Goal: Task Accomplishment & Management: Manage account settings

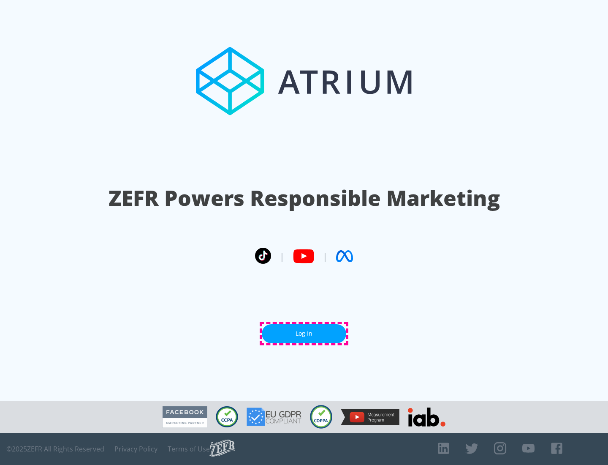
click at [304, 333] on link "Log In" at bounding box center [304, 333] width 84 height 19
